Goal: Task Accomplishment & Management: Use online tool/utility

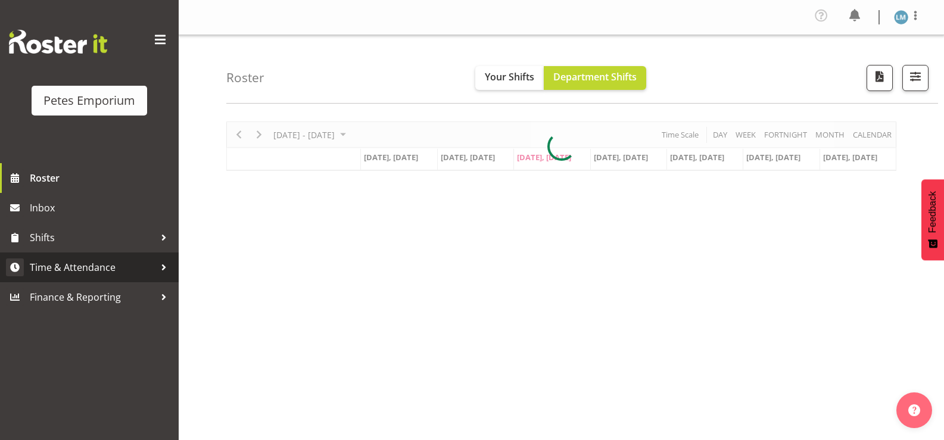
click at [95, 272] on span "Time & Attendance" at bounding box center [92, 267] width 125 height 18
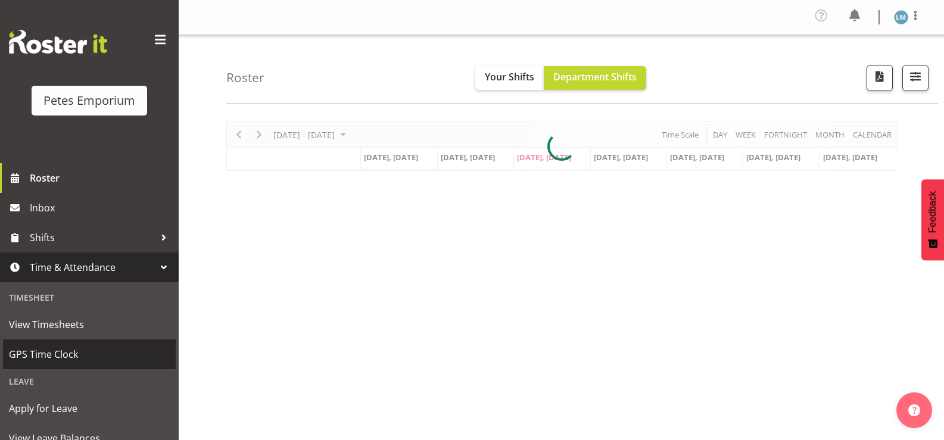
click at [92, 352] on span "GPS Time Clock" at bounding box center [89, 354] width 161 height 18
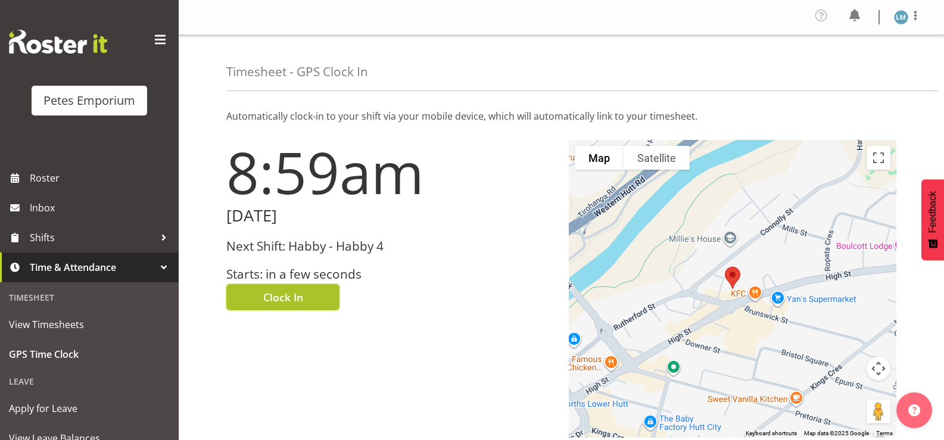
click at [304, 297] on button "Clock In" at bounding box center [282, 297] width 113 height 26
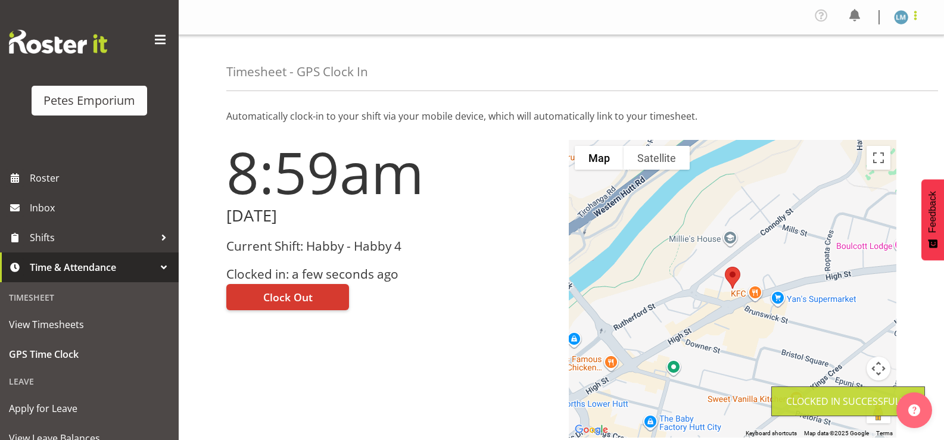
click at [910, 12] on span at bounding box center [915, 15] width 14 height 14
click at [846, 67] on link "Log Out" at bounding box center [865, 65] width 114 height 21
